Goal: Information Seeking & Learning: Learn about a topic

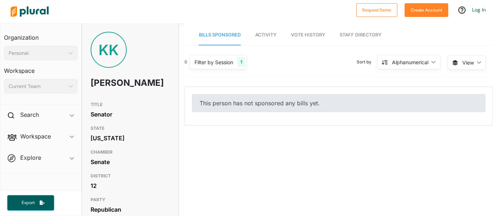
click at [265, 34] on span "Activity" at bounding box center [265, 34] width 21 height 5
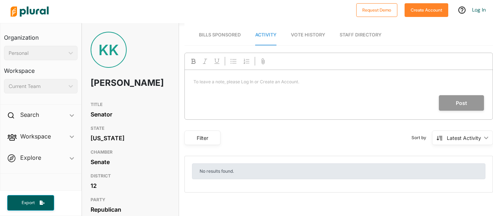
click at [301, 40] on link "Vote History" at bounding box center [308, 35] width 34 height 21
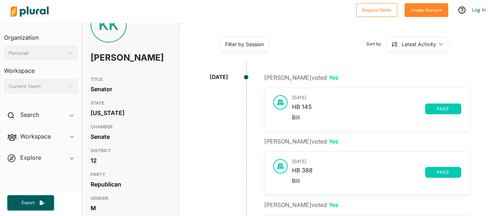
scroll to position [23, 0]
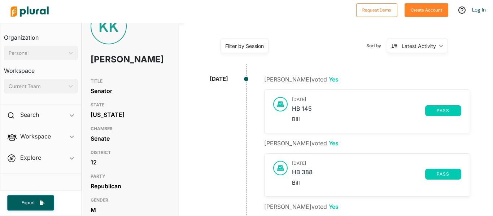
click at [441, 174] on span "pass" at bounding box center [443, 174] width 27 height 4
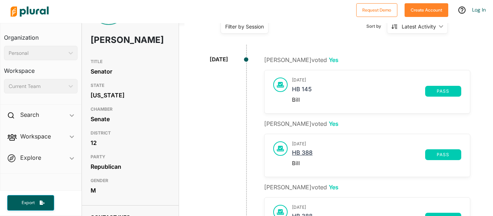
click at [308, 153] on link "HB 388" at bounding box center [358, 155] width 133 height 11
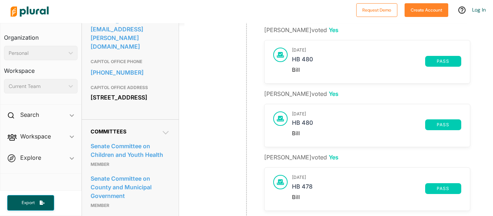
scroll to position [296, 0]
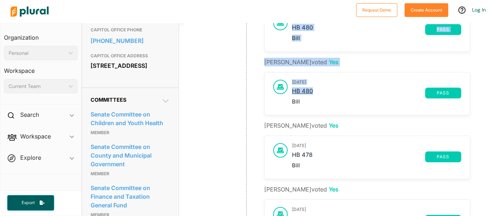
drag, startPoint x: 291, startPoint y: 95, endPoint x: 321, endPoint y: 89, distance: 30.9
click at [321, 89] on div "Keith Kelley voted Yes May 9, 2024 HB 145 pass Bill Keith Kelley voted Yes May …" at bounding box center [367, 87] width 206 height 568
copy div "HB 145 pass Bill Keith Kelley voted Yes May 9, 2024 HB 388 pass Bill Keith Kell…"
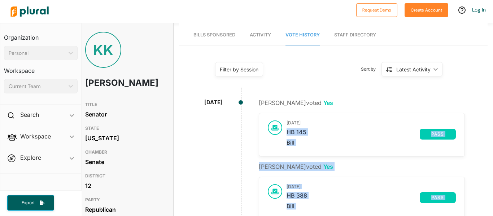
scroll to position [2, 4]
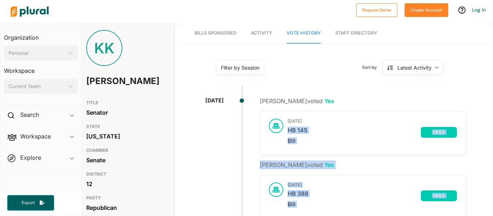
click at [217, 39] on link "Bills Sponsored" at bounding box center [216, 33] width 42 height 21
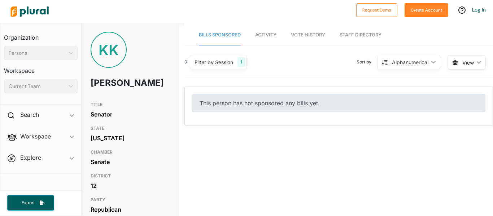
click at [365, 41] on link "Staff Directory" at bounding box center [361, 35] width 42 height 21
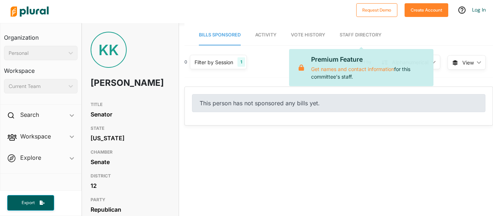
click at [270, 36] on span "Activity" at bounding box center [265, 34] width 21 height 5
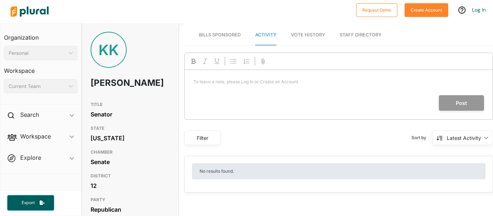
click at [324, 36] on span "Vote History" at bounding box center [308, 34] width 34 height 5
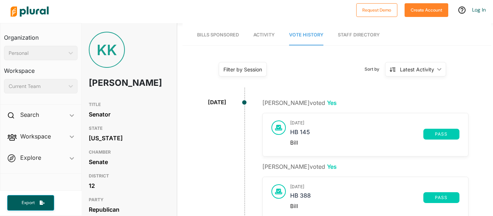
scroll to position [0, 1]
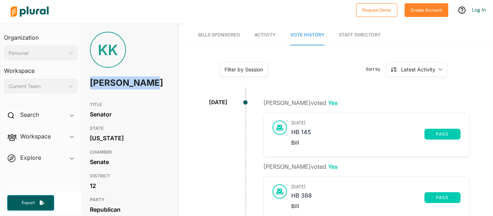
drag, startPoint x: 88, startPoint y: 80, endPoint x: 122, endPoint y: 94, distance: 36.2
click at [122, 94] on div "KK Keith Kelley" at bounding box center [129, 65] width 97 height 66
copy h1 "Keith Kelley"
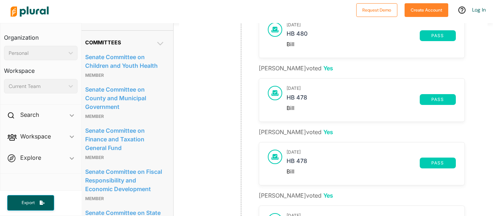
scroll to position [357, 5]
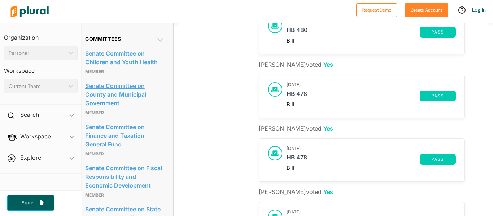
click at [107, 87] on link "Senate Committee on County and Municipal Government" at bounding box center [124, 95] width 79 height 28
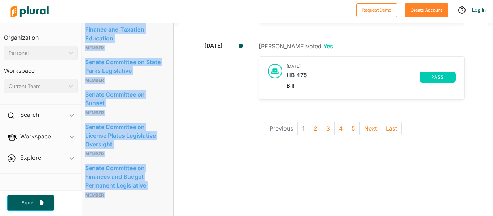
scroll to position [714, 5]
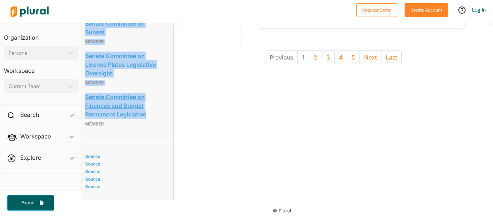
drag, startPoint x: 83, startPoint y: 82, endPoint x: 149, endPoint y: 109, distance: 71.0
copy div "Senate Committee on Children and Youth Health Member Senate Committee on County…"
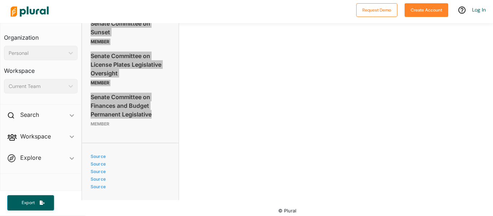
scroll to position [714, 0]
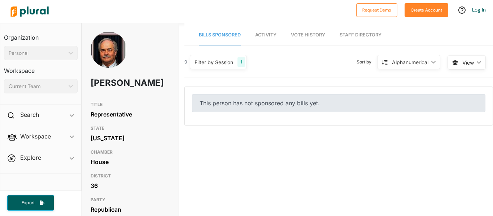
click at [322, 33] on span "Vote History" at bounding box center [308, 34] width 34 height 5
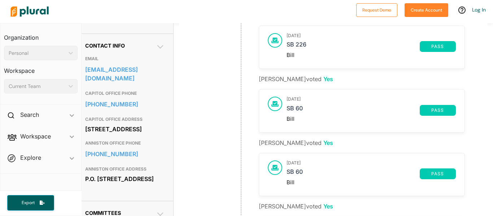
scroll to position [0, 5]
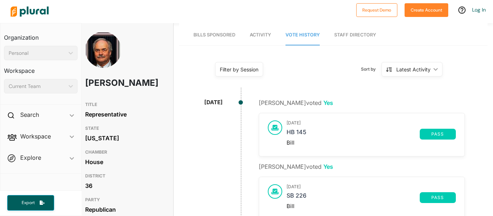
click at [214, 39] on link "Bills Sponsored" at bounding box center [215, 35] width 42 height 21
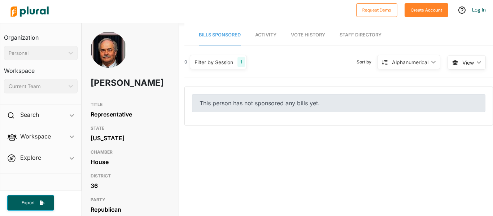
click at [240, 64] on div "1" at bounding box center [242, 61] width 8 height 9
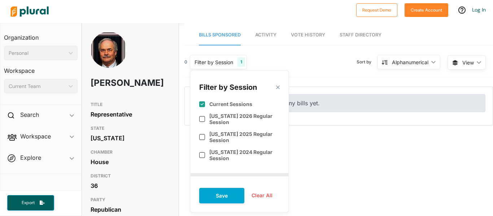
click at [281, 85] on div "Filter by Session close Current Sessions [US_STATE] 2026 Regular Session [US_ST…" at bounding box center [239, 141] width 99 height 143
click at [278, 87] on polygon at bounding box center [278, 88] width 6 height 6
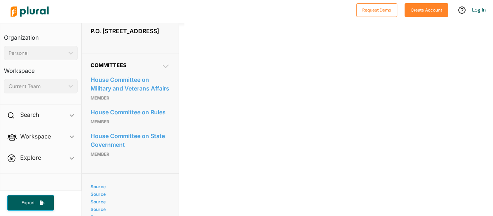
scroll to position [364, 0]
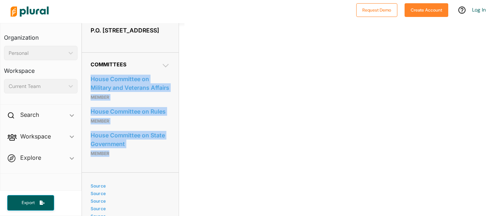
drag, startPoint x: 86, startPoint y: 98, endPoint x: 161, endPoint y: 172, distance: 105.2
click at [161, 172] on div "Committees House Committee on Military and Veterans Affairs Member House Commit…" at bounding box center [130, 112] width 97 height 120
copy div "House Committee on Military and Veterans Affairs Member House Committee on Rule…"
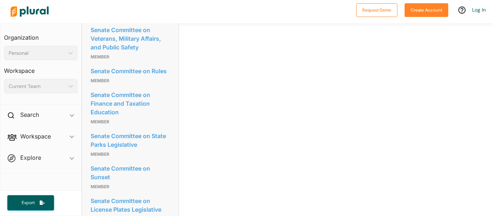
scroll to position [568, 0]
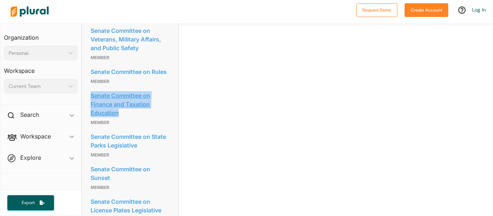
drag, startPoint x: 88, startPoint y: 90, endPoint x: 139, endPoint y: 110, distance: 54.8
click at [139, 110] on div "Committees Senate Committee on Children and Youth Health Member Senate Committe…" at bounding box center [130, 51] width 97 height 473
copy link "Senate Committee on Finance and Taxation Education"
